Goal: Task Accomplishment & Management: Manage account settings

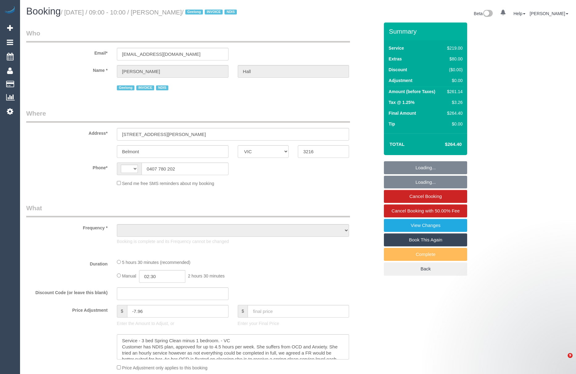
select select "VIC"
select select "string:AU"
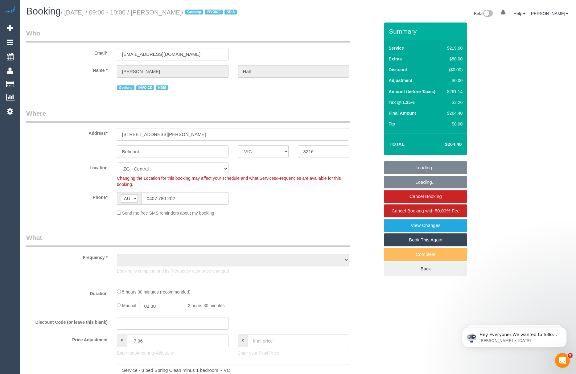
select select "object:690"
select select "number:27"
select select "number:14"
select select "number:19"
select select "number:25"
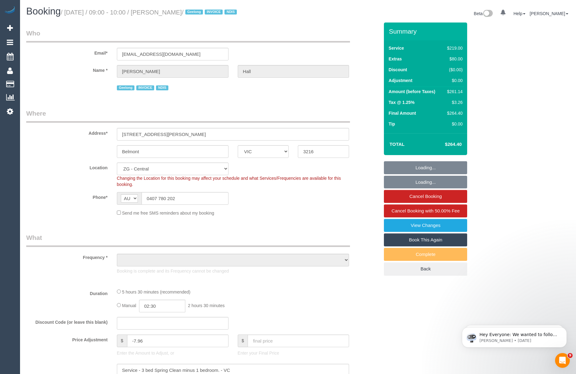
select select "number:35"
select select "object:789"
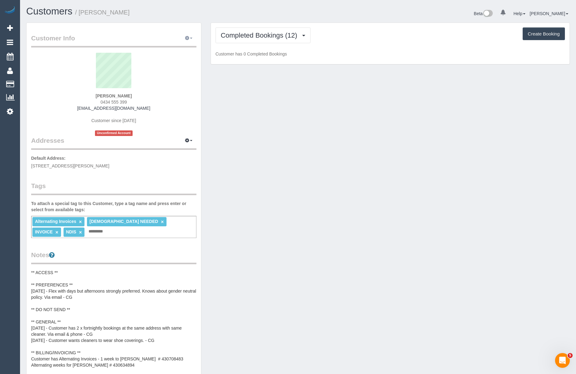
click at [188, 41] on button "button" at bounding box center [188, 39] width 15 height 10
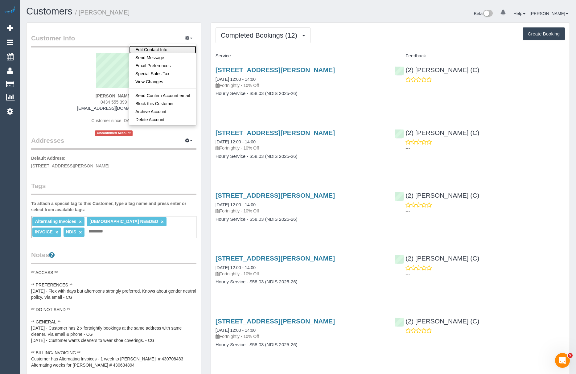
click at [170, 50] on link "Edit Contact Info" at bounding box center [162, 50] width 67 height 8
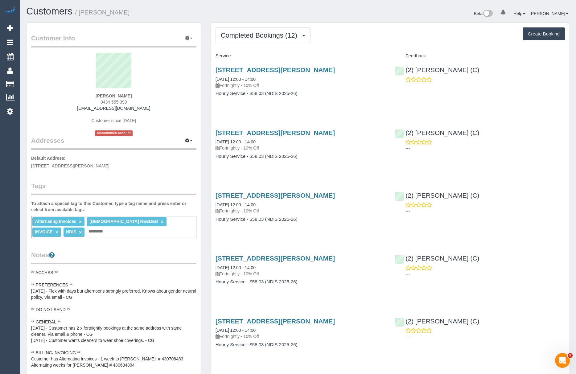
select select "VIC"
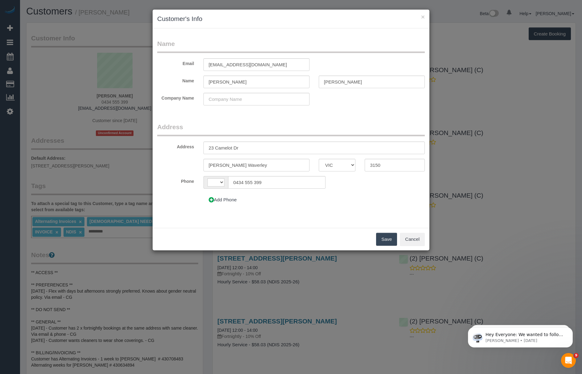
select select "string:AU"
drag, startPoint x: 232, startPoint y: 80, endPoint x: 198, endPoint y: 79, distance: 34.5
click at [198, 79] on div "Name Angelica Shiu" at bounding box center [291, 82] width 277 height 13
type input "Celia"
click at [387, 236] on button "Save" at bounding box center [386, 239] width 21 height 13
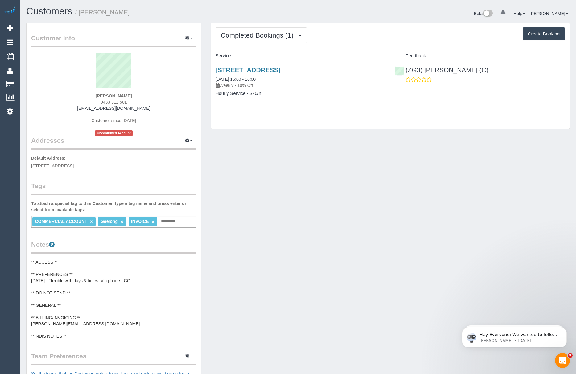
click at [62, 323] on pre "** ACCESS ** ** PREFERENCES ** 09/10/25 - Flexible with days & times. Via phone…" at bounding box center [113, 299] width 165 height 80
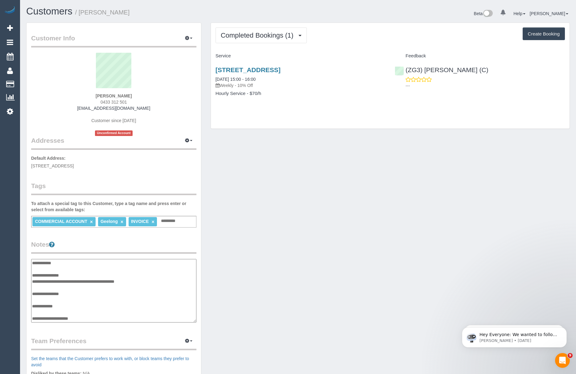
scroll to position [18, 0]
drag, startPoint x: 76, startPoint y: 304, endPoint x: 33, endPoint y: 307, distance: 42.7
click at [33, 307] on textarea "**********" at bounding box center [113, 291] width 165 height 64
click at [75, 299] on textarea "**********" at bounding box center [113, 291] width 165 height 64
drag, startPoint x: 84, startPoint y: 304, endPoint x: 33, endPoint y: 302, distance: 51.5
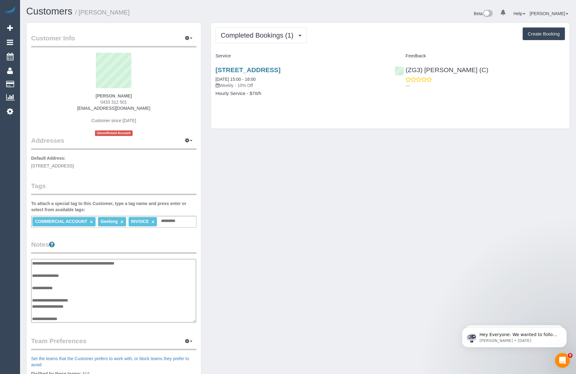
click at [33, 302] on textarea "**********" at bounding box center [113, 291] width 165 height 64
click at [237, 70] on link "13 Tarkin Court, Bell Park, VIC 3215" at bounding box center [247, 69] width 65 height 7
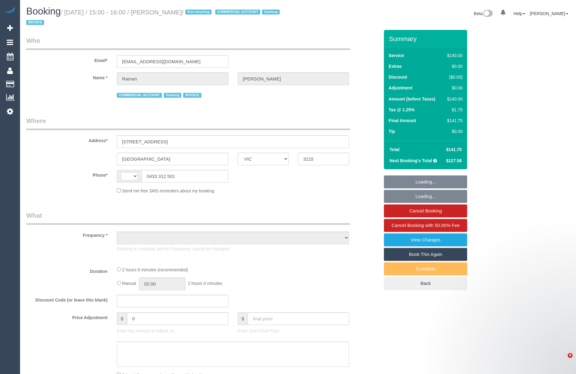
select select "VIC"
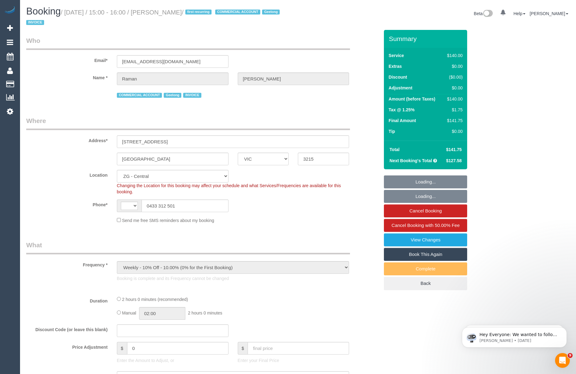
select select "object:696"
select select "string:AU"
select select "number:28"
select select "number:14"
select select "number:18"
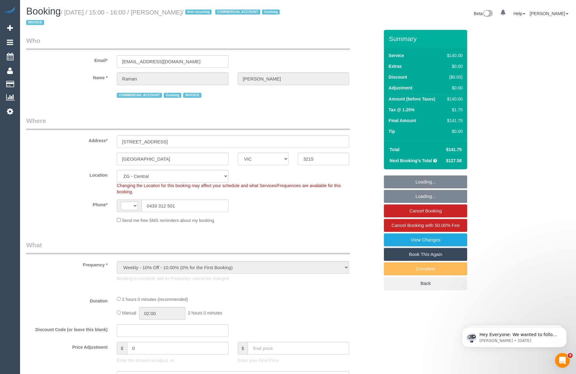
select select "number:23"
select select "number:34"
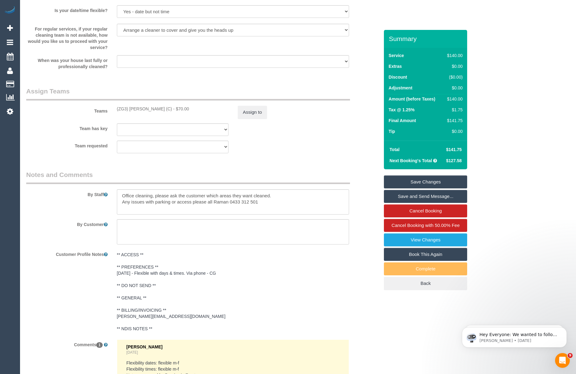
scroll to position [945, 0]
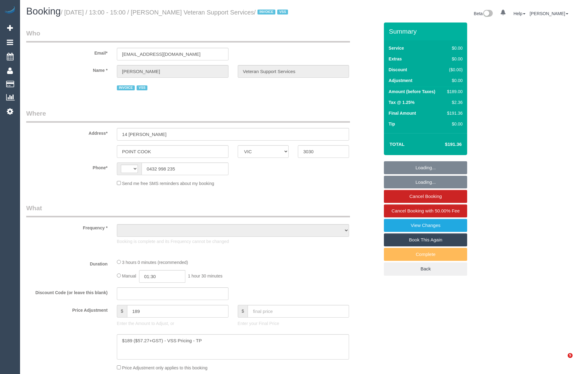
select select "VIC"
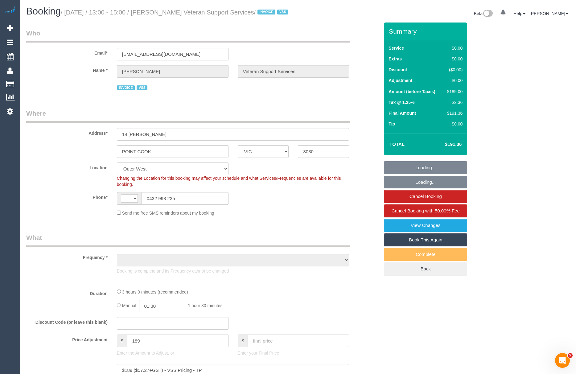
select select "string:AU"
select select "object:698"
select select "180"
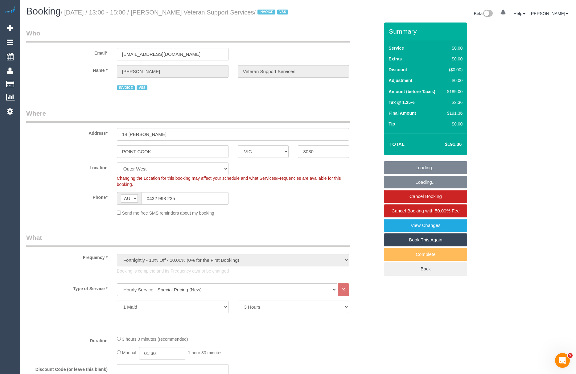
select select "number:27"
select select "number:14"
select select "number:19"
select select "number:36"
select select "number:34"
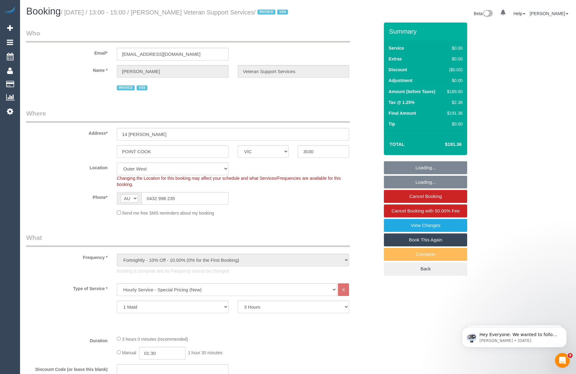
select select "object:1263"
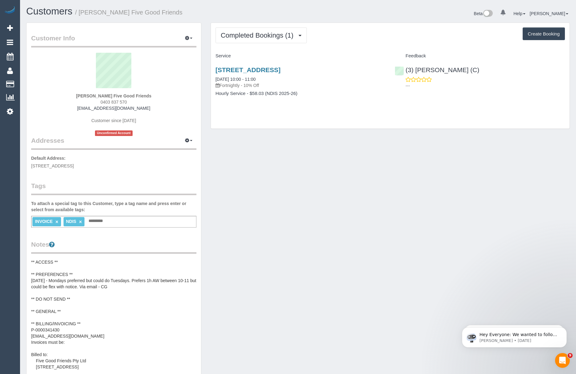
click at [98, 330] on pre "** ACCESS ** ** PREFERENCES ** [DATE] - Mondays preferred but could do Tuesdays…" at bounding box center [113, 320] width 165 height 123
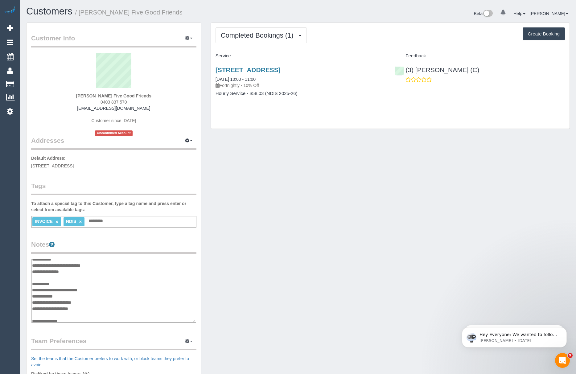
scroll to position [51, 0]
drag, startPoint x: 68, startPoint y: 279, endPoint x: 33, endPoint y: 277, distance: 34.5
click at [33, 277] on textarea "**********" at bounding box center [113, 291] width 165 height 64
click at [279, 76] on div "20 Wingala Avenue, Keysborough, VIC 3173 13/10/2025 10:00 - 11:00 Fortnightly -…" at bounding box center [300, 77] width 170 height 22
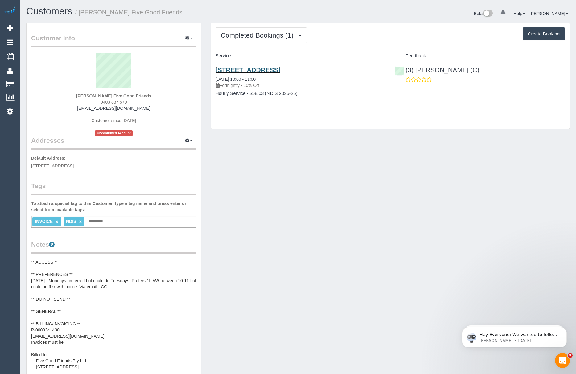
click at [279, 71] on link "20 Wingala Avenue, Keysborough, VIC 3173" at bounding box center [247, 69] width 65 height 7
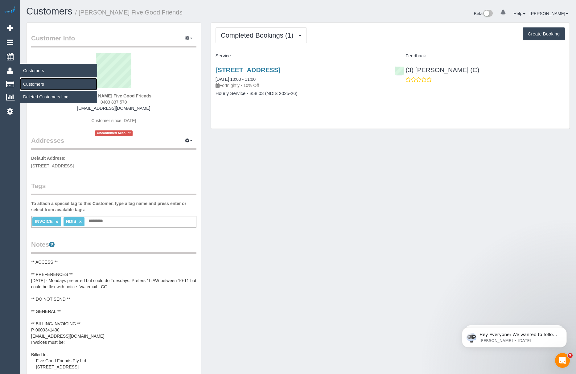
click at [34, 82] on link "Customers" at bounding box center [58, 84] width 77 height 12
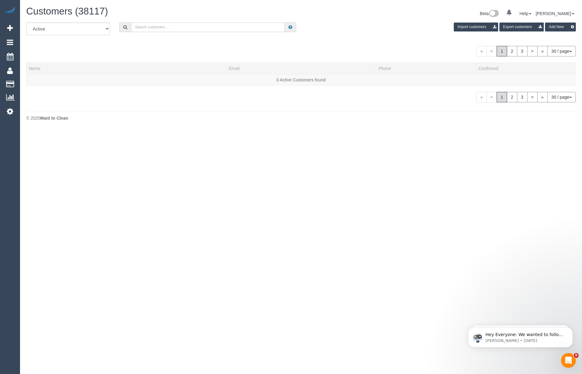
click at [164, 27] on input "text" at bounding box center [208, 28] width 154 height 10
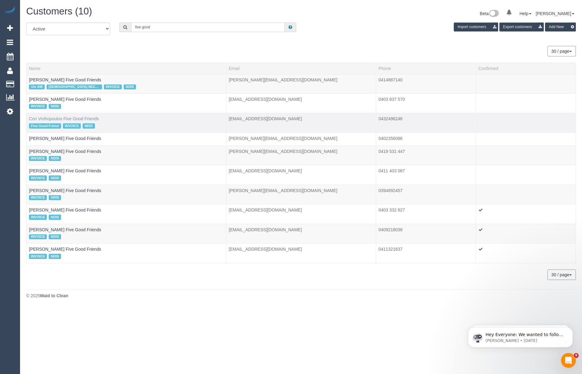
type input "five good"
click at [56, 119] on link "Con Vrohopoulos Five Good Friends" at bounding box center [64, 118] width 70 height 5
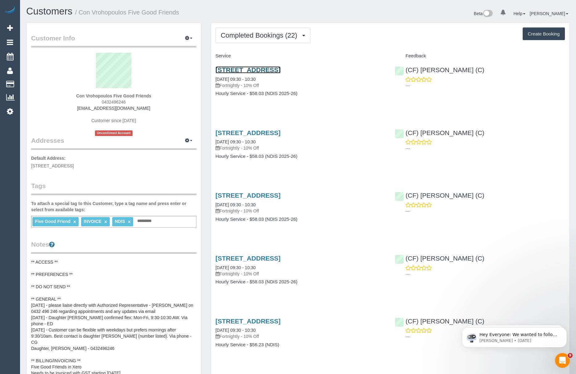
click at [239, 69] on link "12 Foch Street, Reservoir, VIC 3073" at bounding box center [247, 69] width 65 height 7
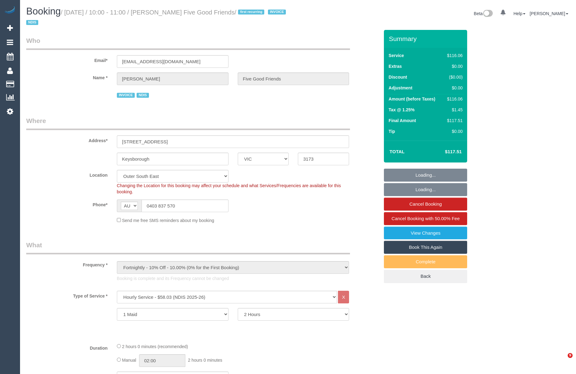
select select "VIC"
select select "number:28"
select select "number:14"
select select "number:19"
select select "number:25"
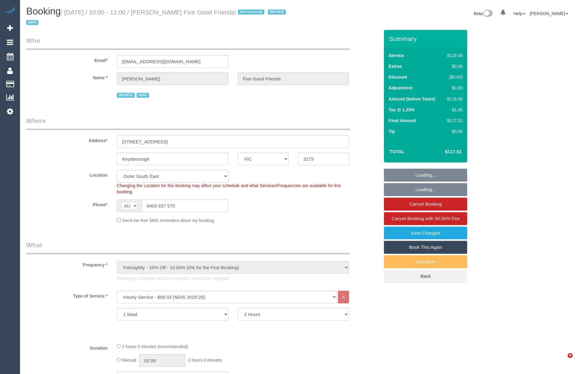
select select "number:35"
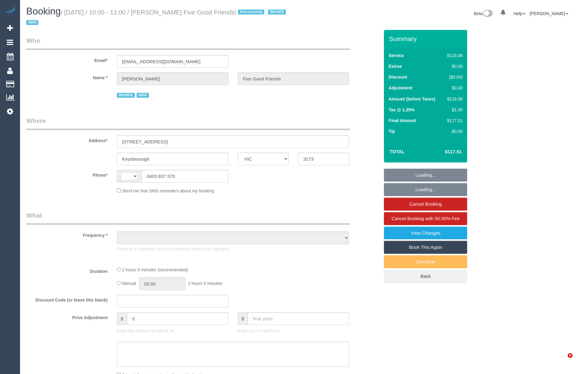
select select "VIC"
select select "string:AU"
select select "object:310"
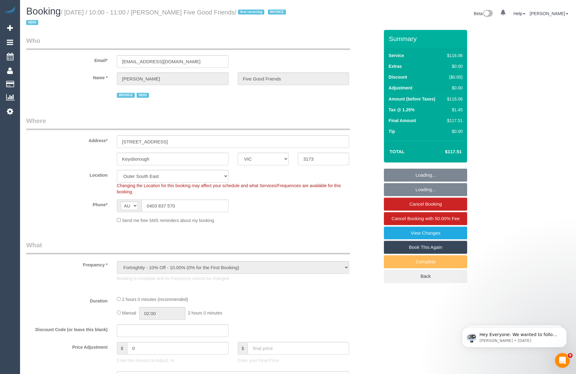
select select "number:28"
select select "number:14"
select select "number:19"
select select "number:25"
select select "number:35"
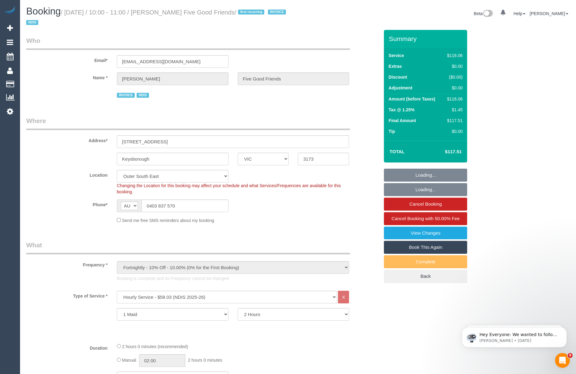
select select "object:785"
click at [174, 299] on select "Hourly Service - $70/h Hourly Service - $65/h Hourly Service - $60/h Hourly Ser…" at bounding box center [227, 297] width 220 height 13
click at [117, 291] on select "Hourly Service - $70/h Hourly Service - $65/h Hourly Service - $60/h Hourly Ser…" at bounding box center [227, 297] width 220 height 13
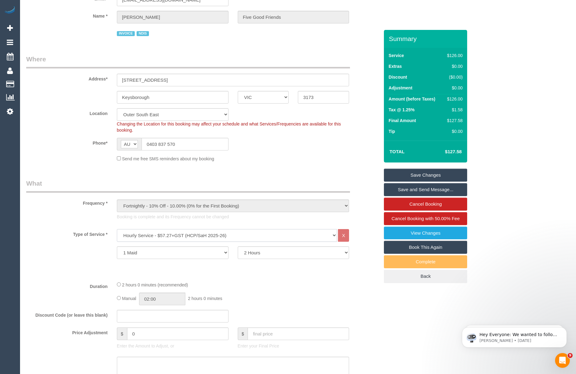
scroll to position [82, 0]
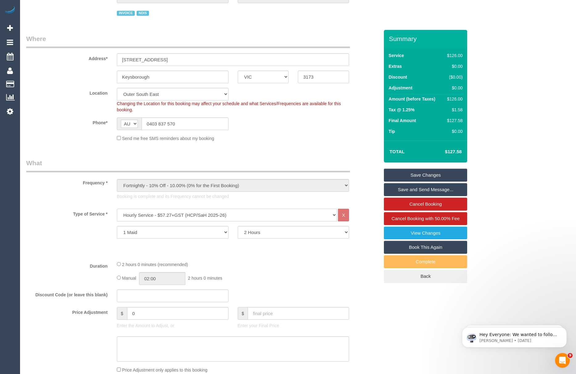
click at [222, 217] on select "Hourly Service - $70/h Hourly Service - $65/h Hourly Service - $60/h Hourly Ser…" at bounding box center [227, 215] width 220 height 13
click at [267, 272] on div "Manual 02:00 2 hours 0 minutes" at bounding box center [233, 278] width 232 height 13
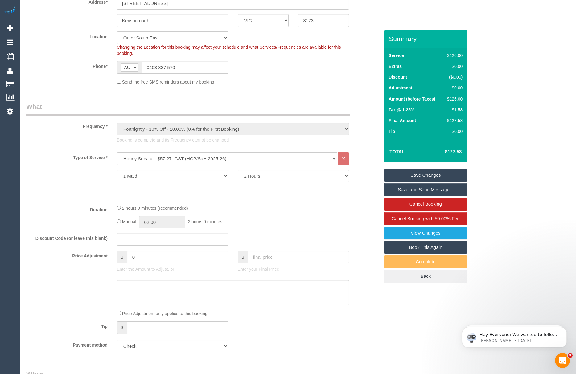
scroll to position [123, 0]
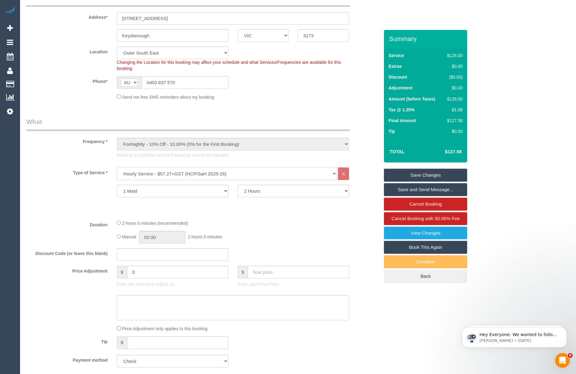
click at [171, 175] on select "Hourly Service - $70/h Hourly Service - $65/h Hourly Service - $60/h Hourly Ser…" at bounding box center [227, 173] width 220 height 13
select select "275"
click at [117, 167] on select "Hourly Service - $70/h Hourly Service - $65/h Hourly Service - $60/h Hourly Ser…" at bounding box center [227, 173] width 220 height 13
click at [140, 301] on textarea at bounding box center [233, 307] width 232 height 25
paste textarea "Needs to be invoiced with GST starting 20/1/2025 $58.03 + GST = $63.833/hr"
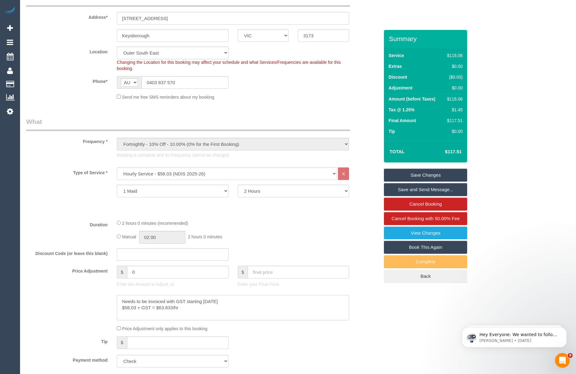
type textarea "Needs to be invoiced with GST starting 20/1/2025 $58.03 + GST = $63.833/hr"
drag, startPoint x: 134, startPoint y: 274, endPoint x: 120, endPoint y: 275, distance: 13.6
click at [120, 275] on div "$ 0" at bounding box center [173, 272] width 112 height 13
type input "11.61"
click at [75, 317] on div at bounding box center [203, 307] width 362 height 25
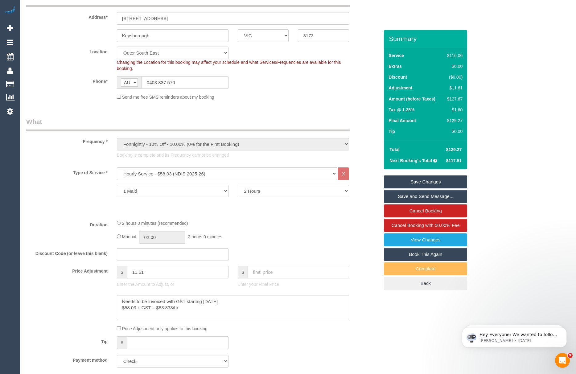
click at [454, 180] on link "Save Changes" at bounding box center [425, 181] width 83 height 13
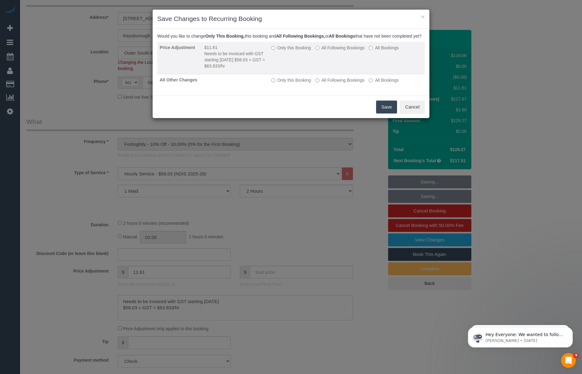
click at [323, 51] on label "All Following Bookings" at bounding box center [339, 48] width 49 height 6
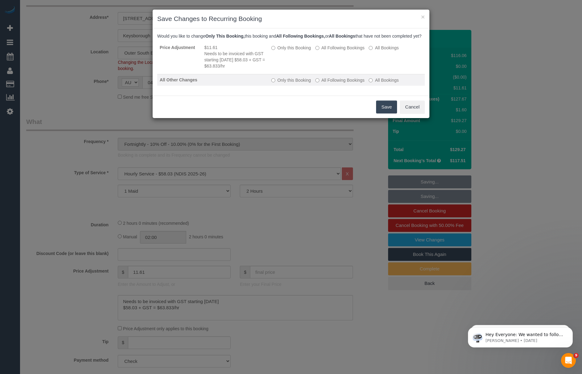
click at [324, 83] on label "All Following Bookings" at bounding box center [339, 80] width 49 height 6
click at [382, 113] on button "Save" at bounding box center [386, 106] width 21 height 13
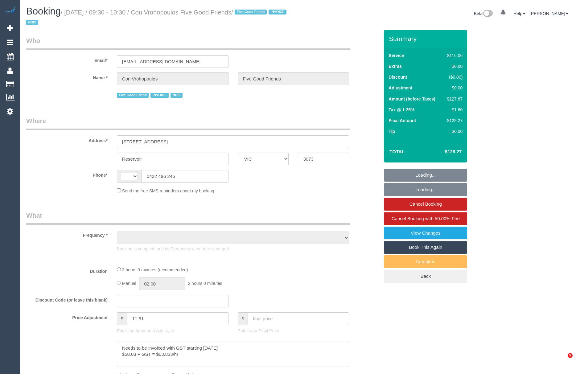
select select "VIC"
select select "object:291"
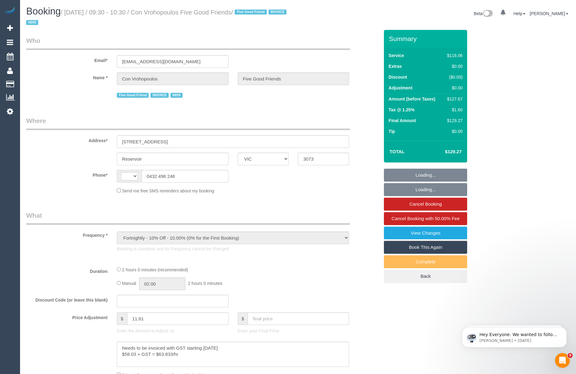
select select "string:AU"
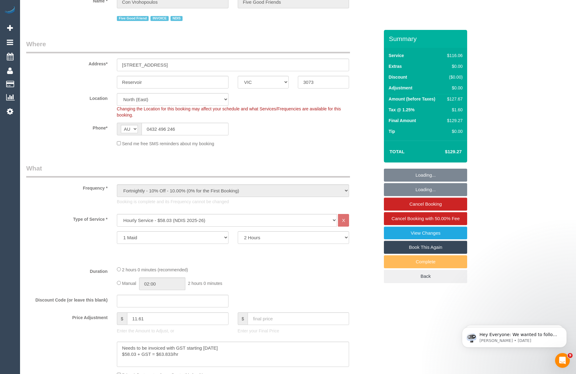
select select "number:28"
select select "number:14"
select select "number:19"
select select "number:23"
select select "number:35"
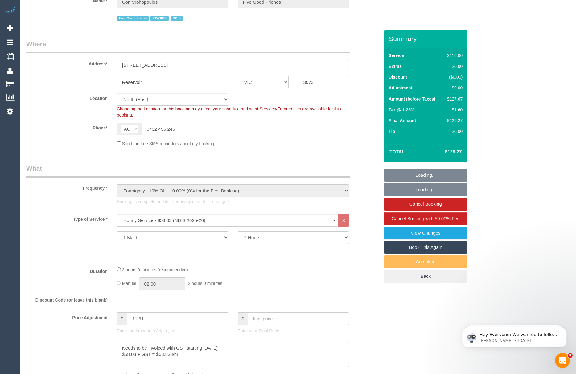
select select "number:12"
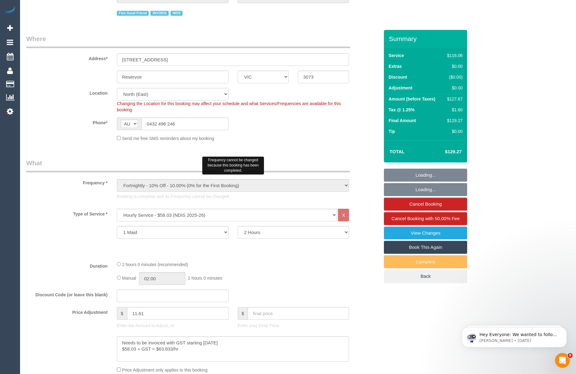
select select "object:1325"
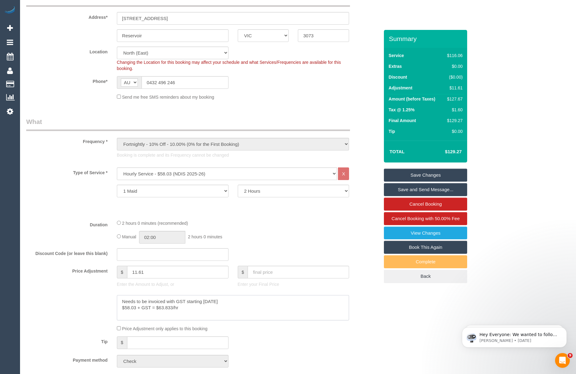
drag, startPoint x: 198, startPoint y: 311, endPoint x: 121, endPoint y: 301, distance: 77.0
click at [121, 301] on textarea at bounding box center [233, 307] width 232 height 25
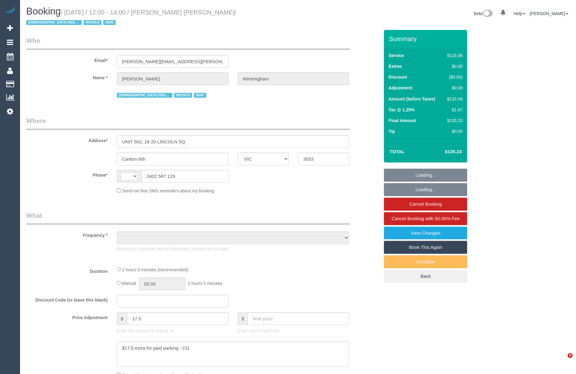
select select "VIC"
select select "number:28"
select select "number:14"
select select "number:20"
select select "number:36"
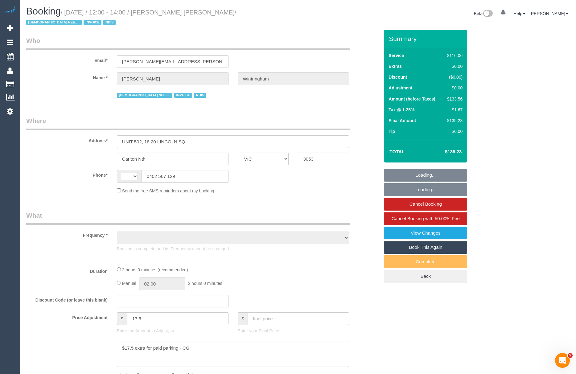
select select "number:34"
select select "string:AU"
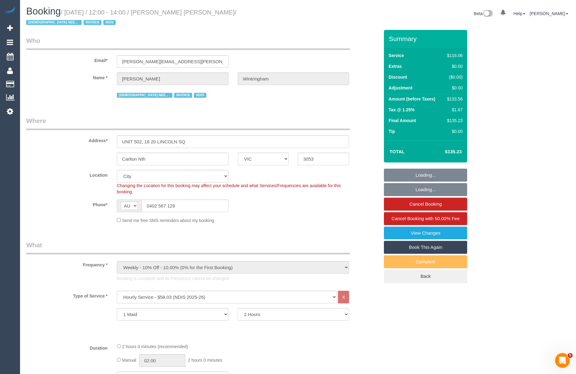
select select "object:1169"
